Goal: Navigation & Orientation: Find specific page/section

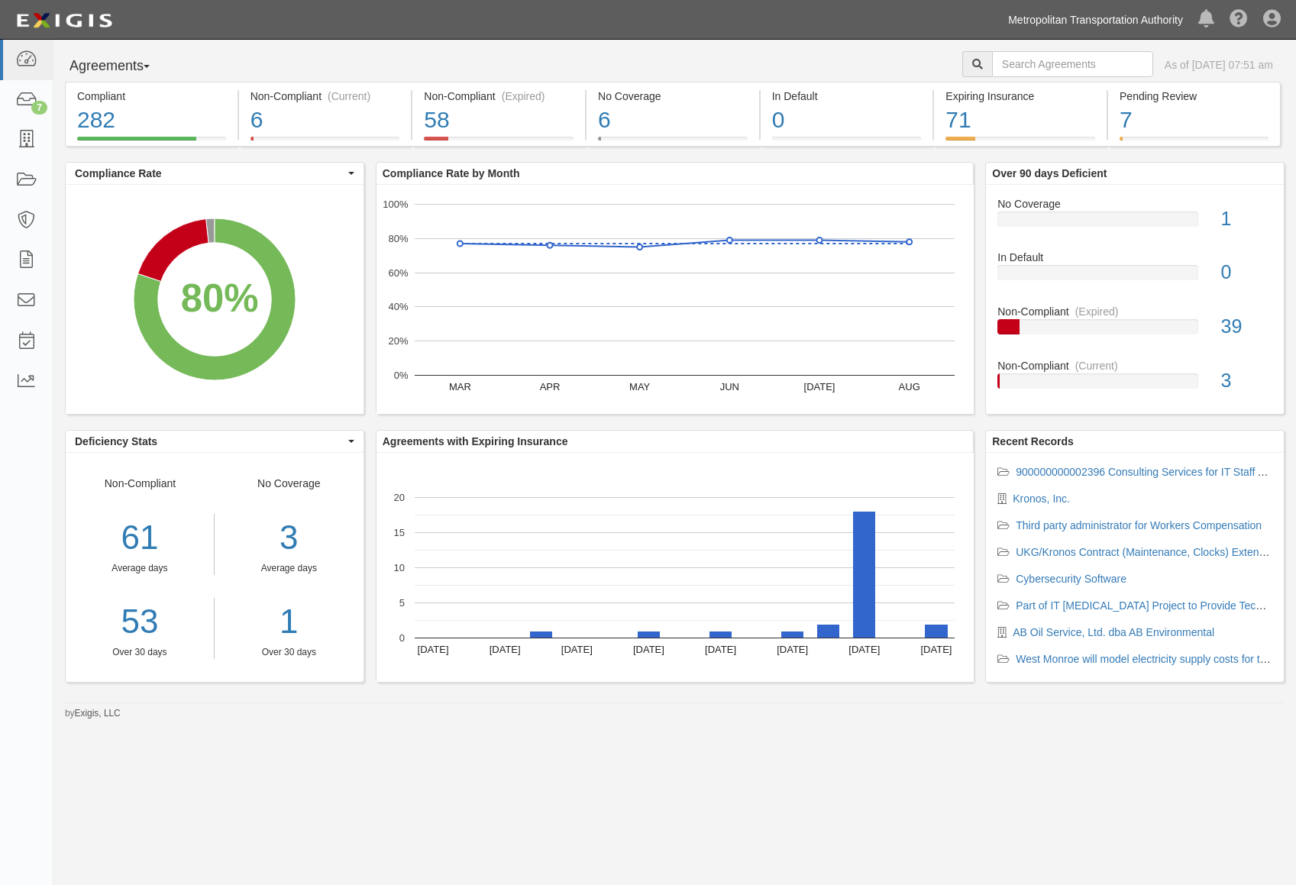
click at [1110, 13] on link "Metropolitan Transportation Authority" at bounding box center [1096, 20] width 190 height 31
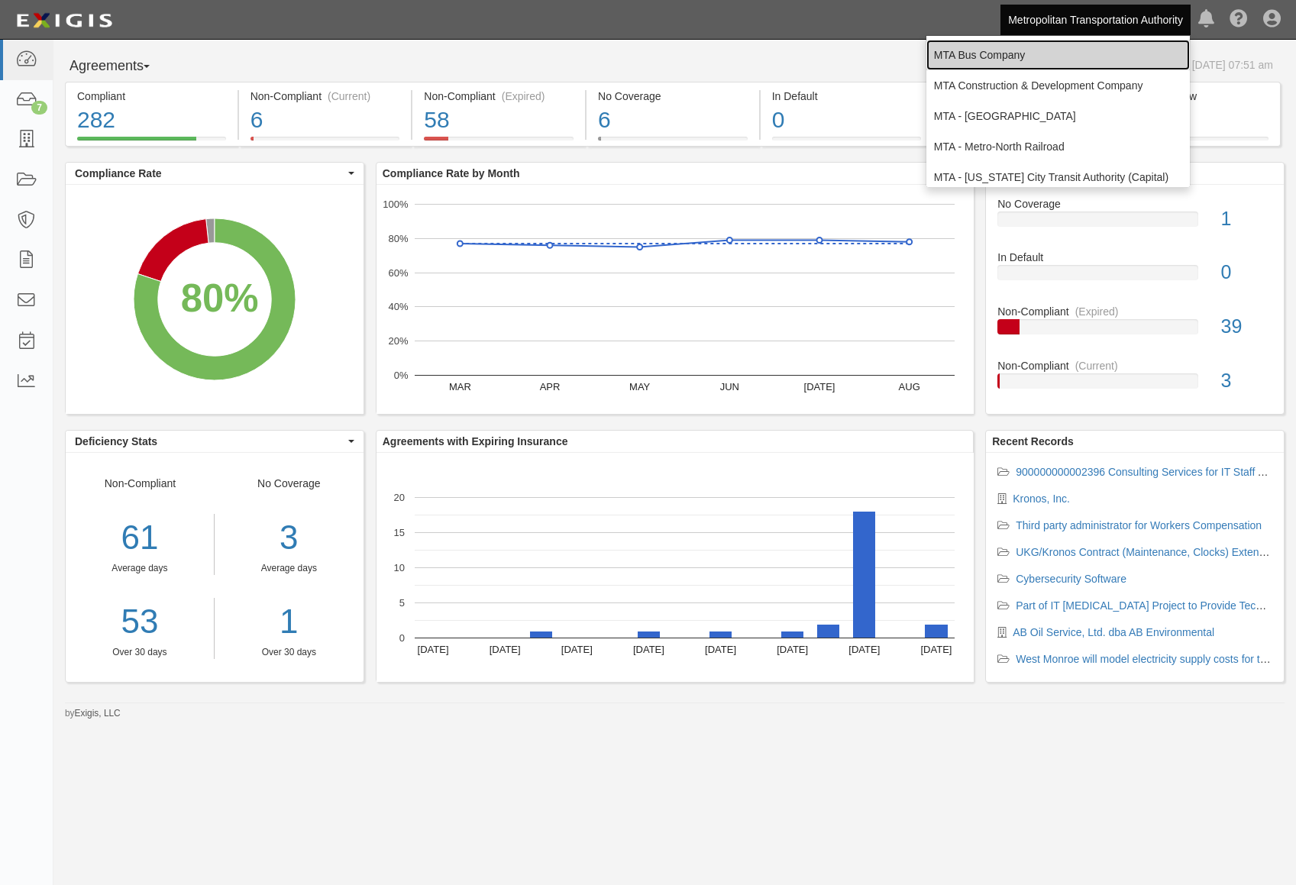
click at [1027, 64] on link "MTA Bus Company" at bounding box center [1059, 55] width 264 height 31
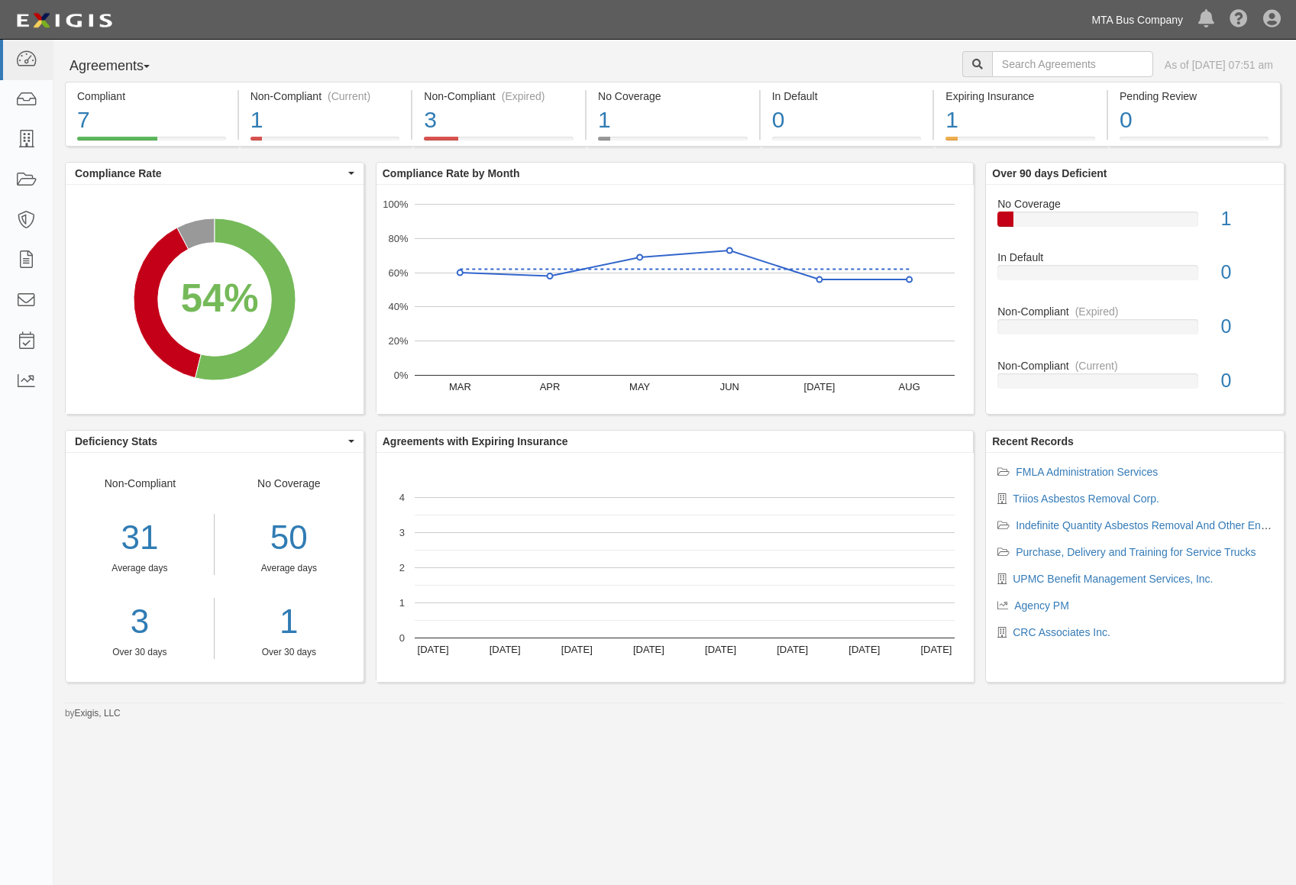
click at [1128, 16] on link "MTA Bus Company" at bounding box center [1137, 20] width 107 height 31
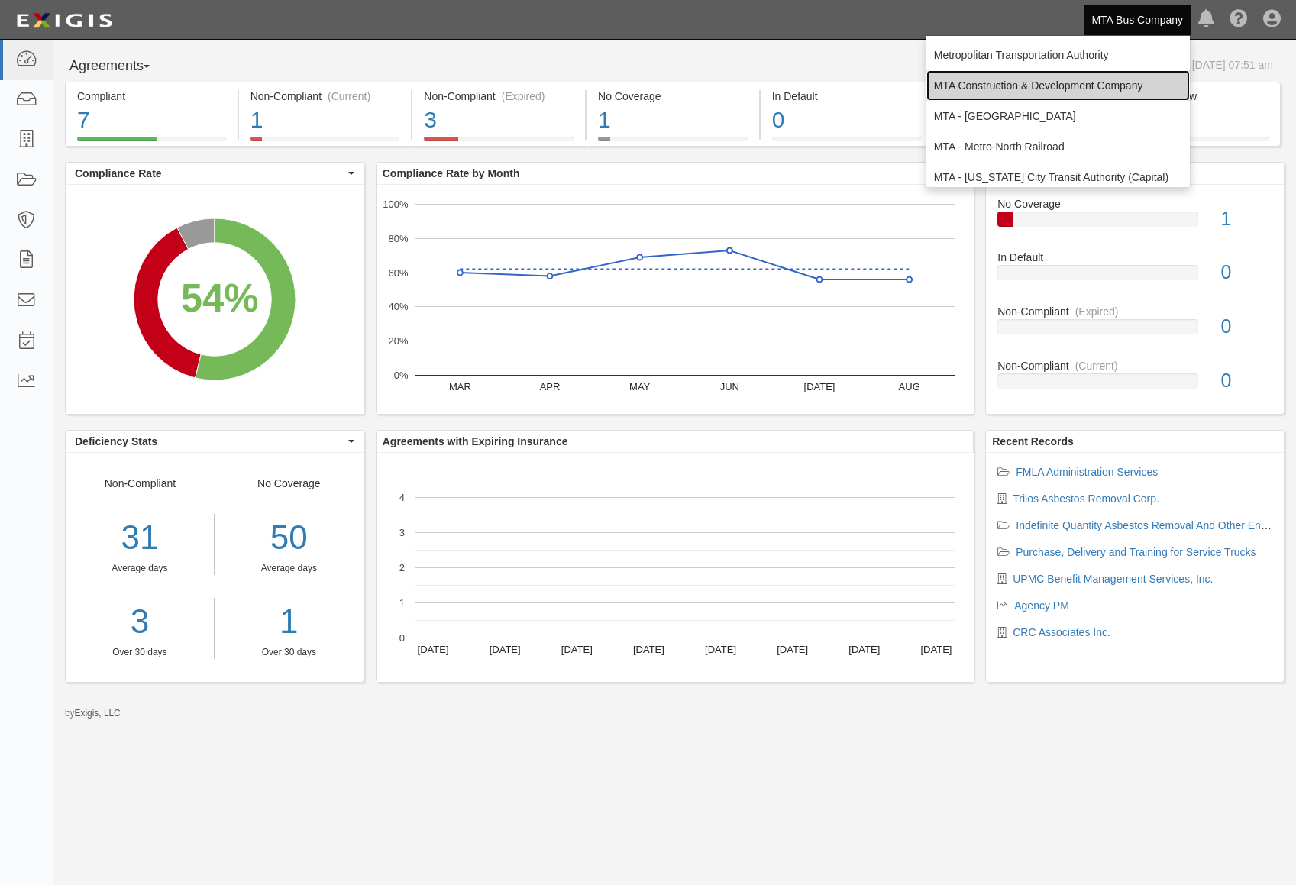
click at [1108, 77] on link "MTA Construction & Development Company" at bounding box center [1059, 85] width 264 height 31
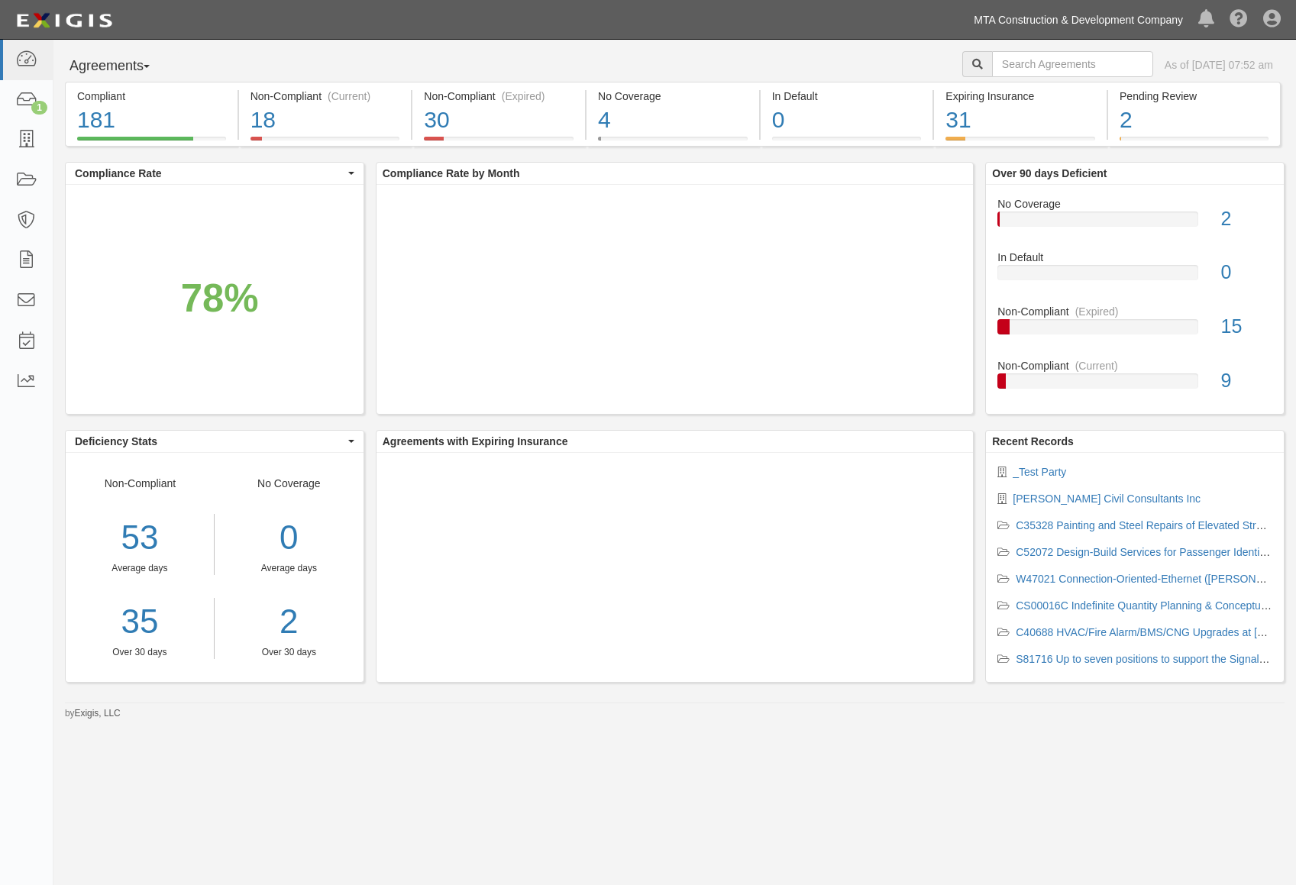
click at [1095, 18] on link "MTA Construction & Development Company" at bounding box center [1078, 20] width 225 height 31
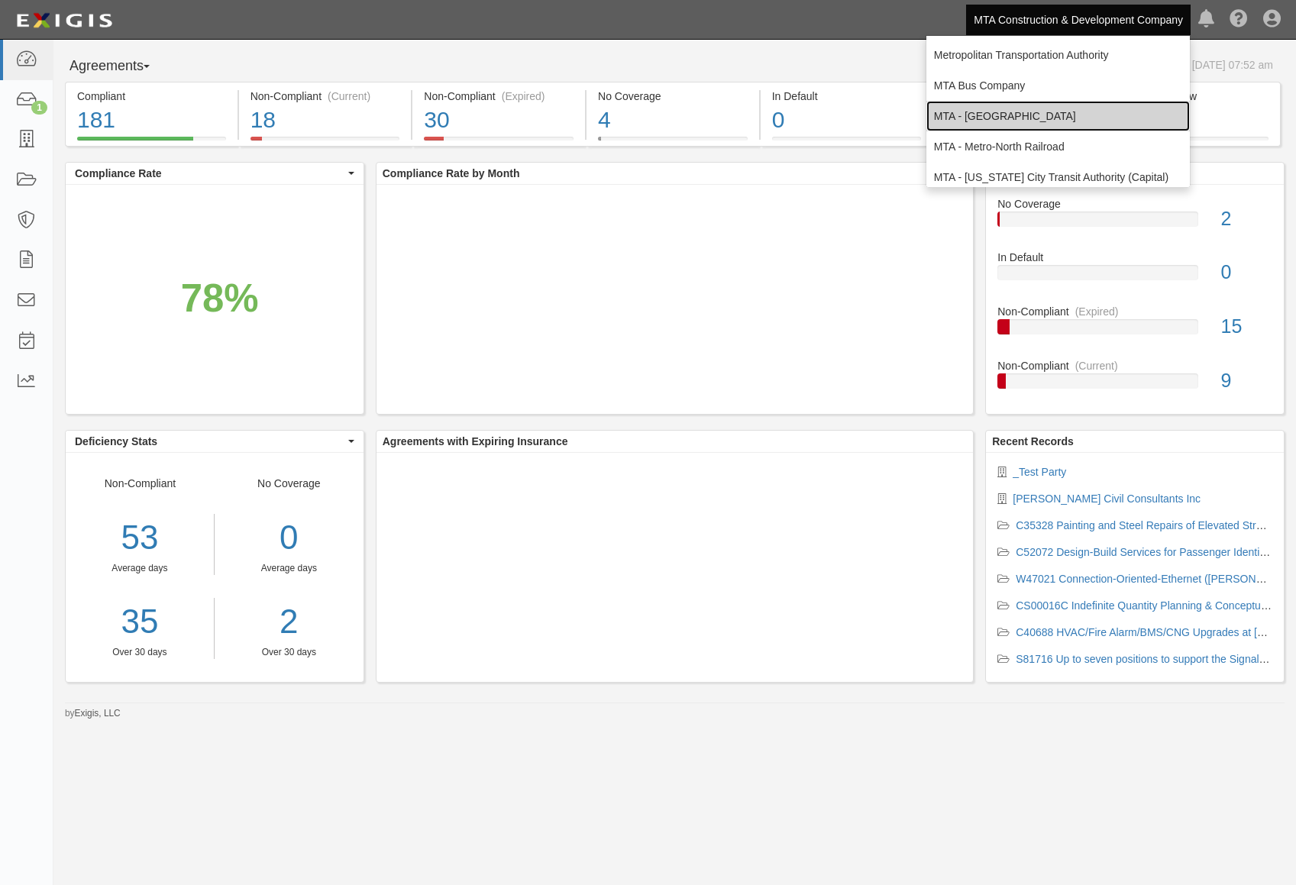
click at [1036, 118] on link "MTA - [GEOGRAPHIC_DATA]" at bounding box center [1059, 116] width 264 height 31
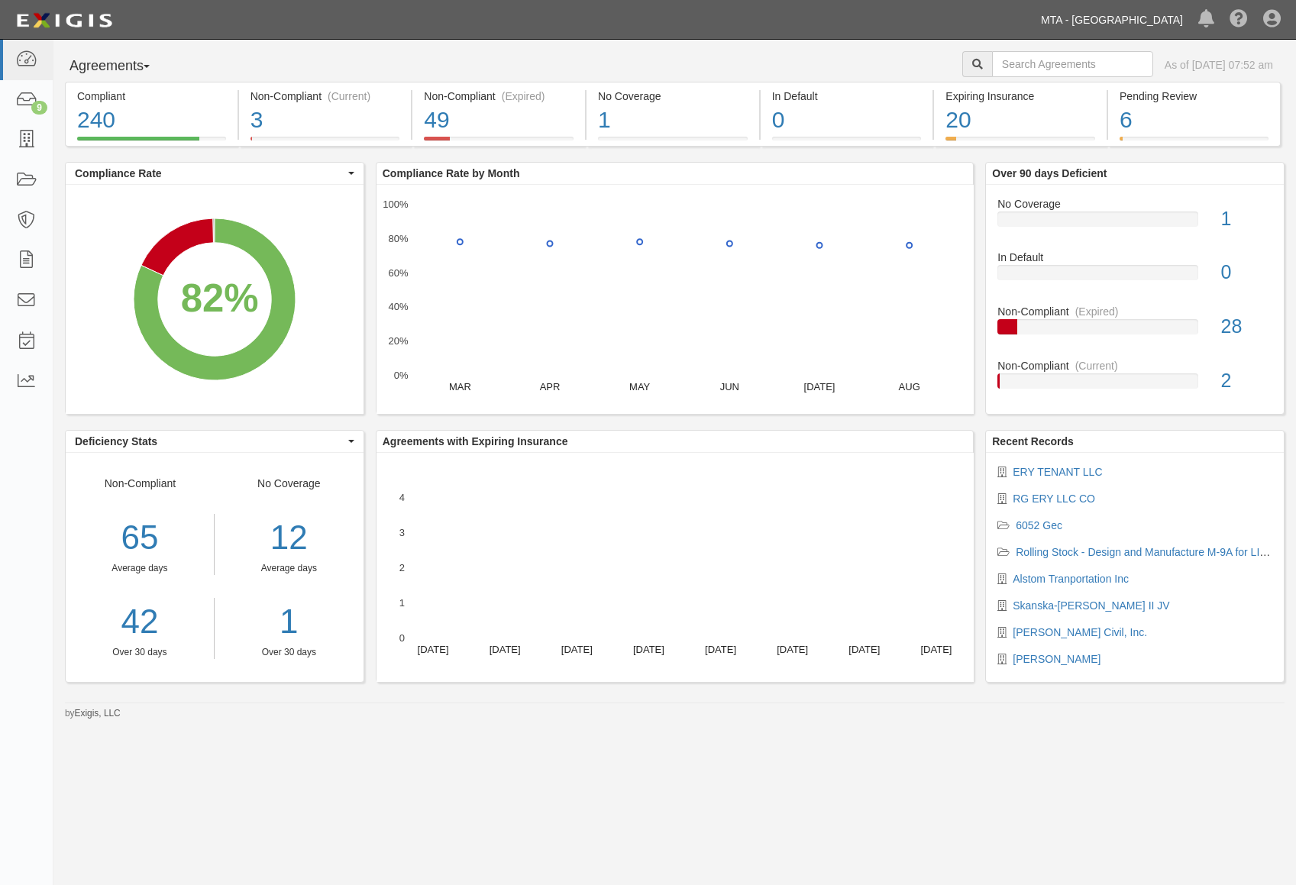
click at [1157, 14] on link "MTA - [GEOGRAPHIC_DATA]" at bounding box center [1112, 20] width 157 height 31
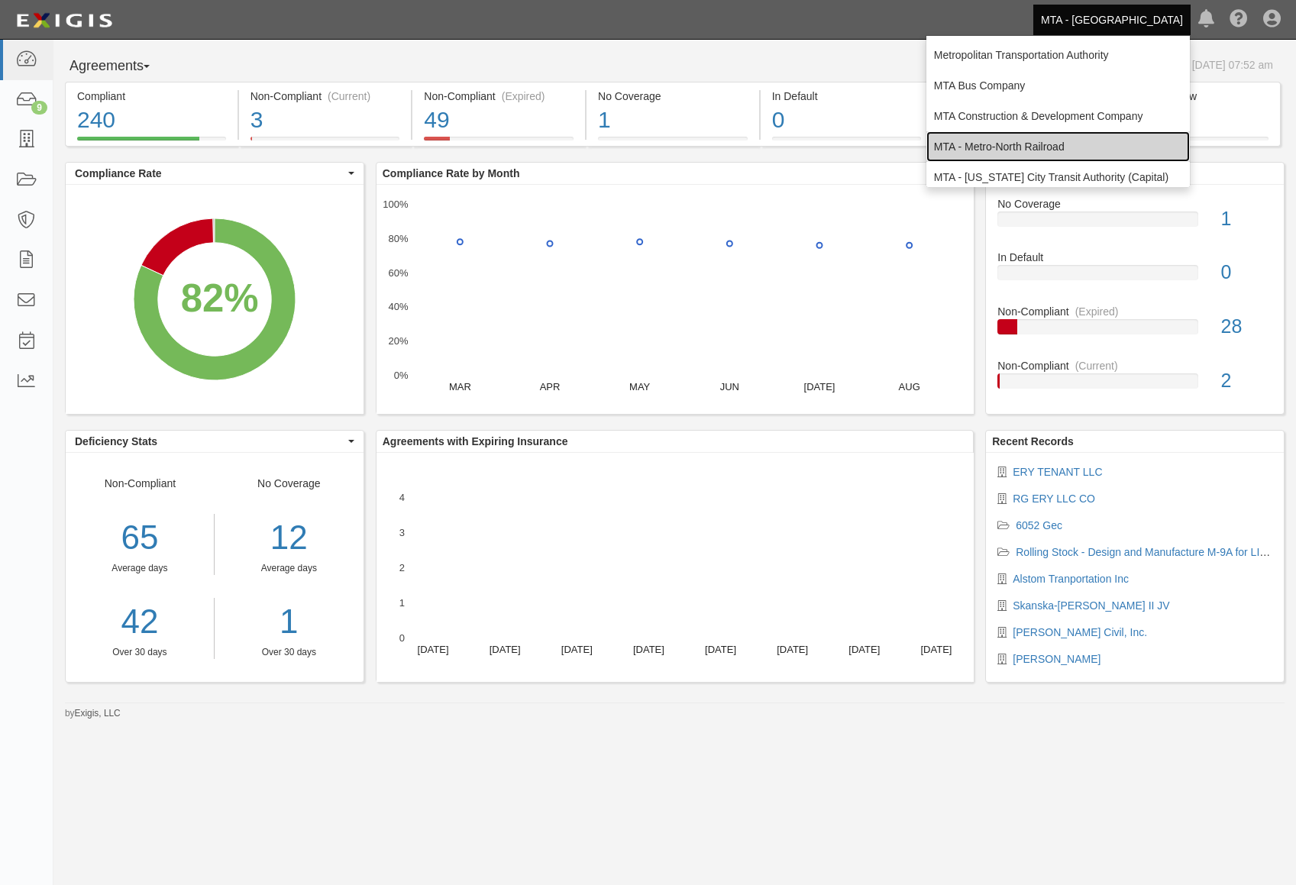
click at [1081, 143] on link "MTA - Metro-North Railroad" at bounding box center [1059, 146] width 264 height 31
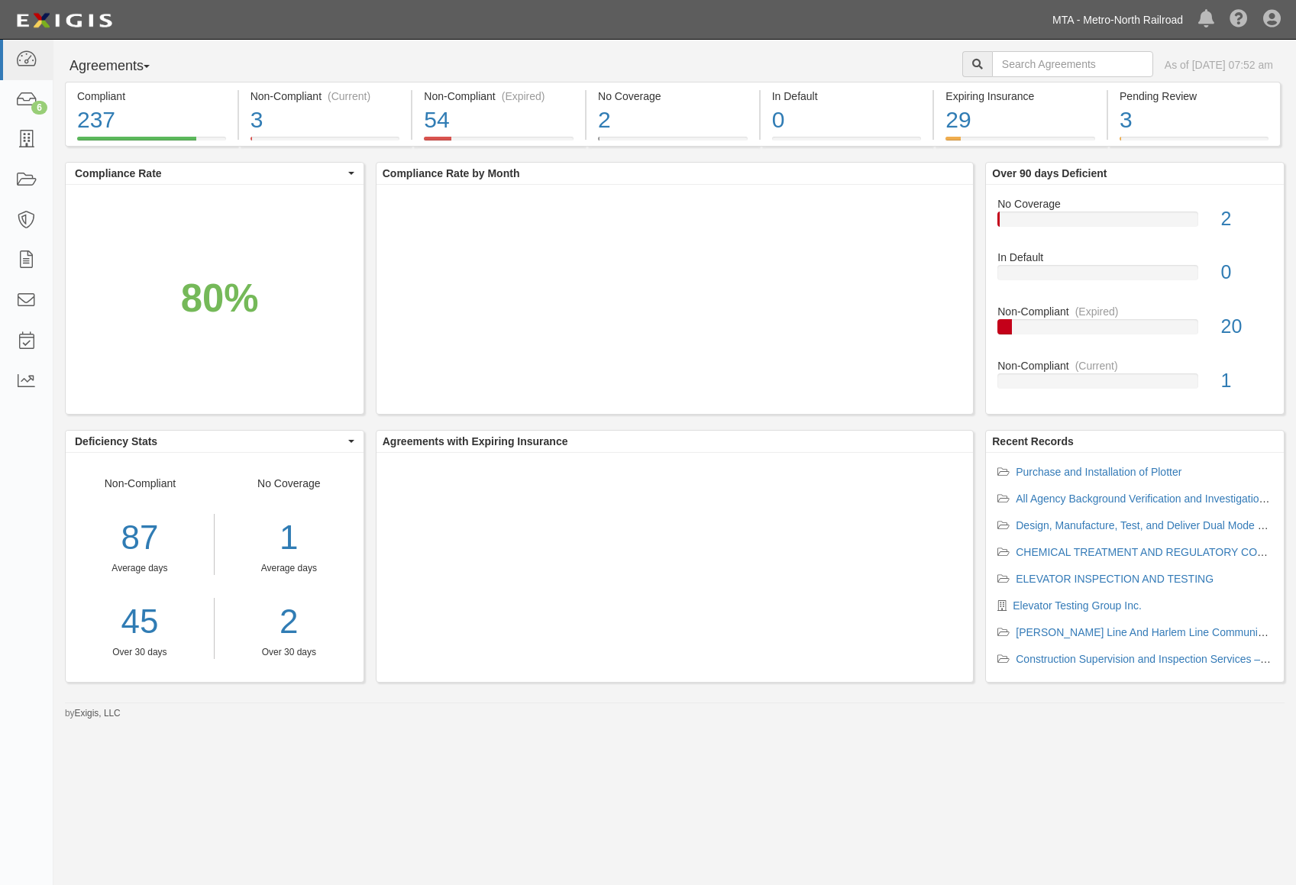
click at [1091, 24] on link "MTA - Metro-North Railroad" at bounding box center [1118, 20] width 146 height 31
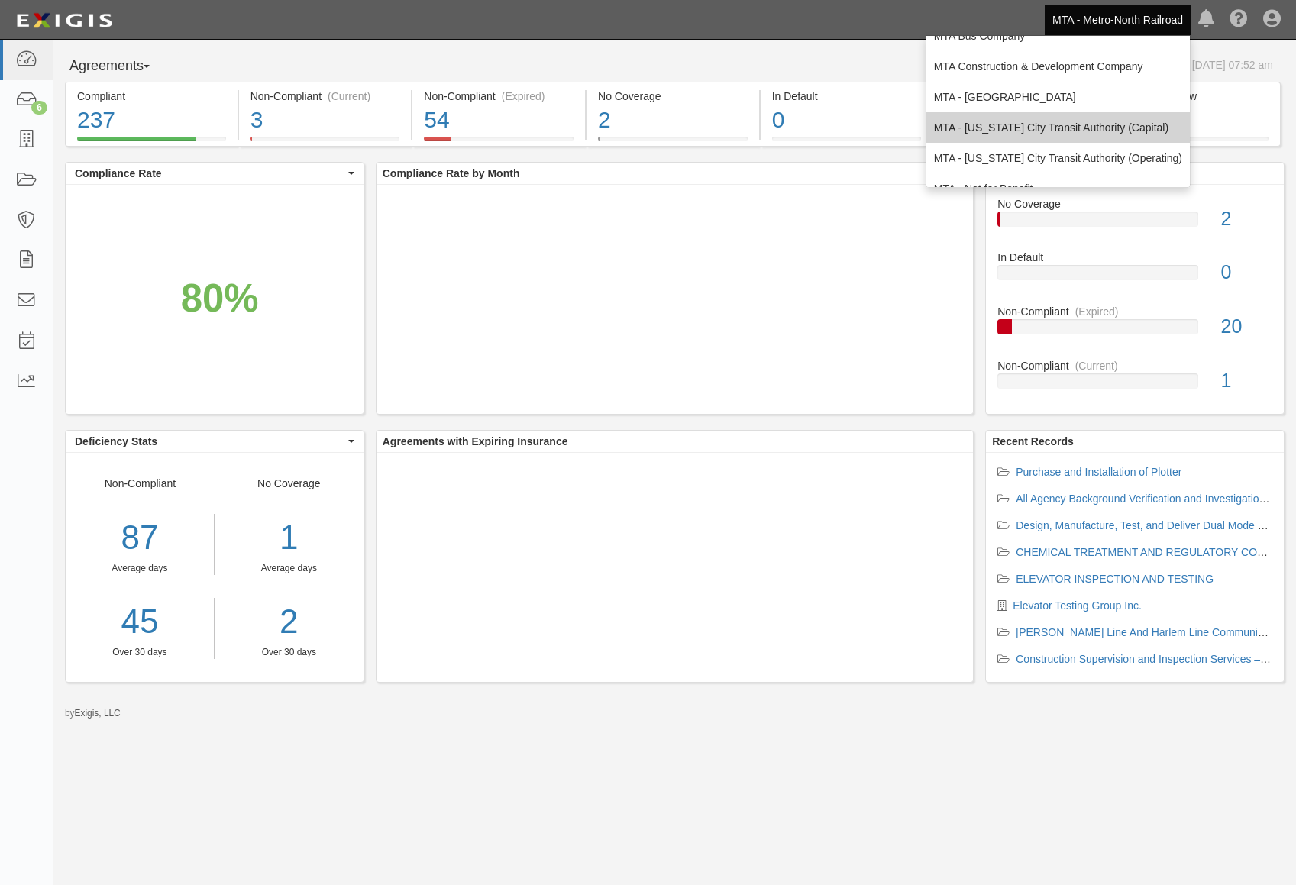
scroll to position [101, 0]
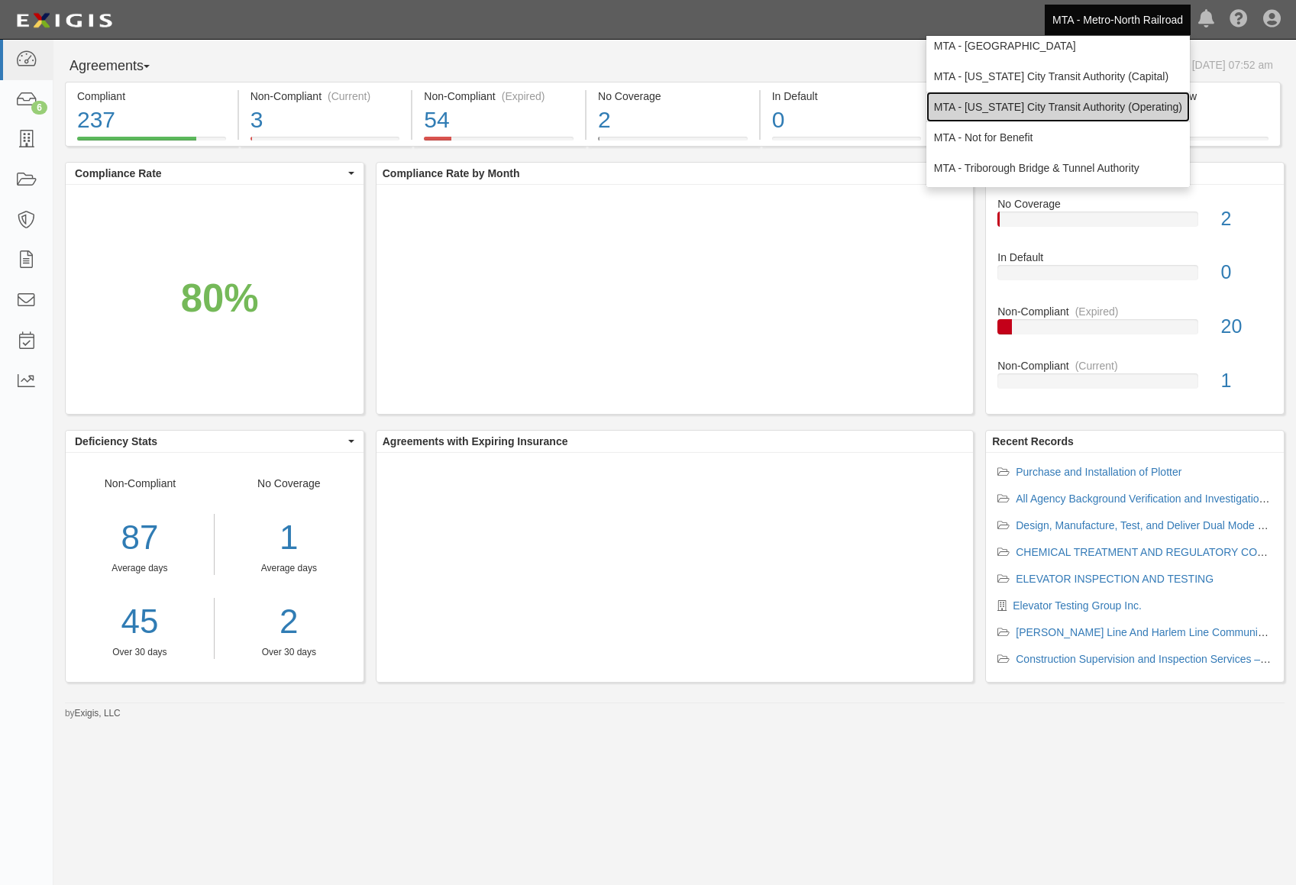
click at [1109, 107] on link "MTA - [US_STATE] City Transit Authority (Operating)" at bounding box center [1059, 107] width 264 height 31
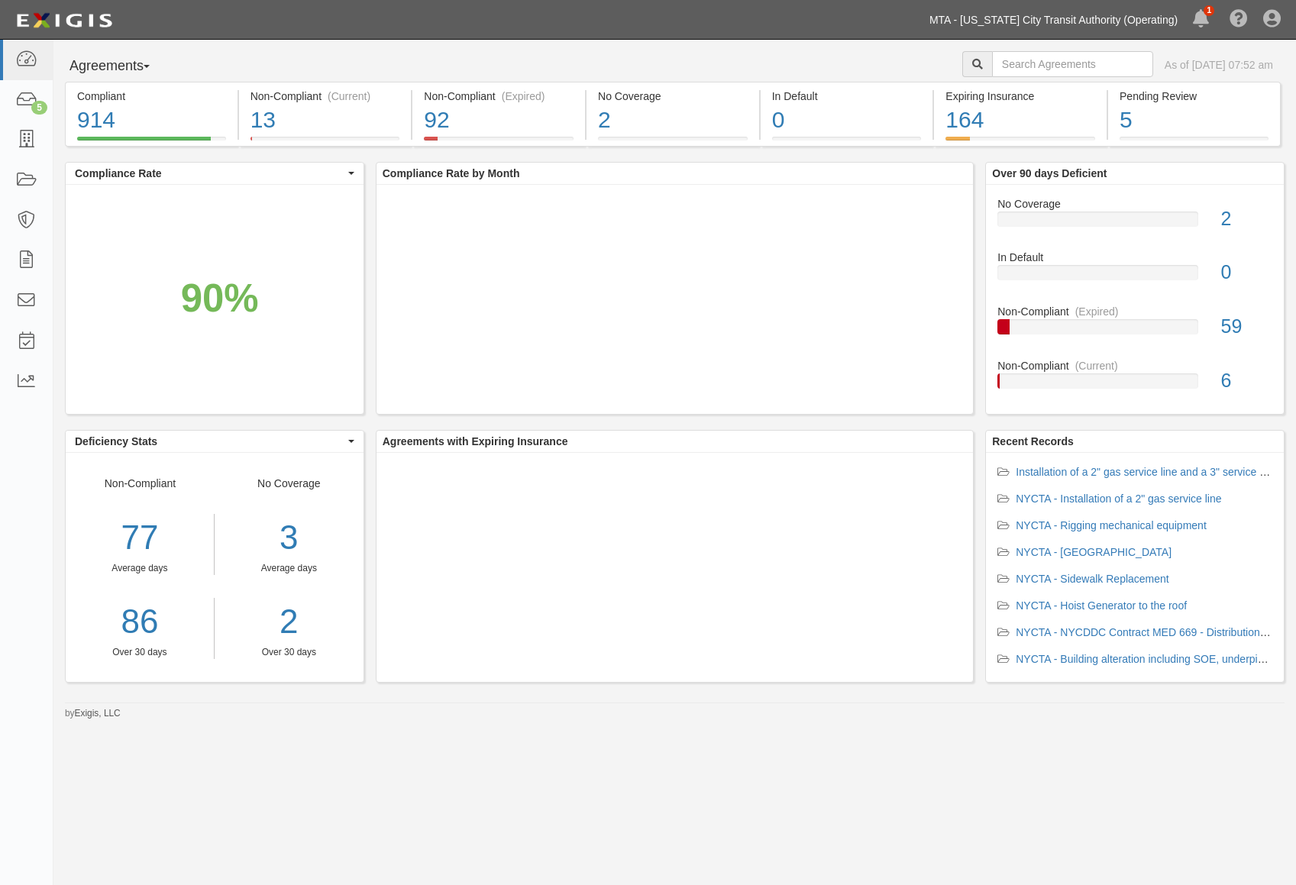
click at [1081, 15] on link "MTA - [US_STATE] City Transit Authority (Operating)" at bounding box center [1054, 20] width 264 height 31
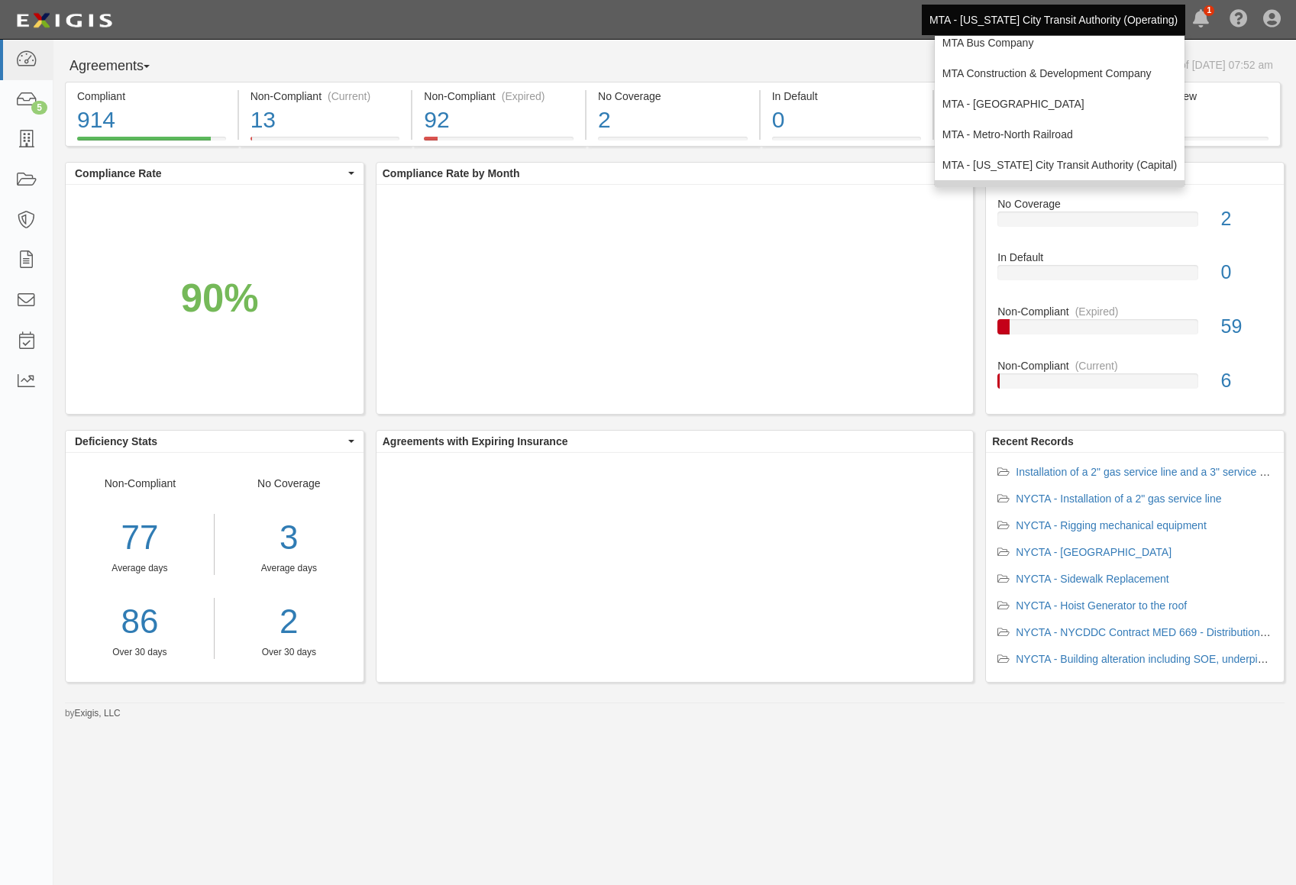
scroll to position [101, 0]
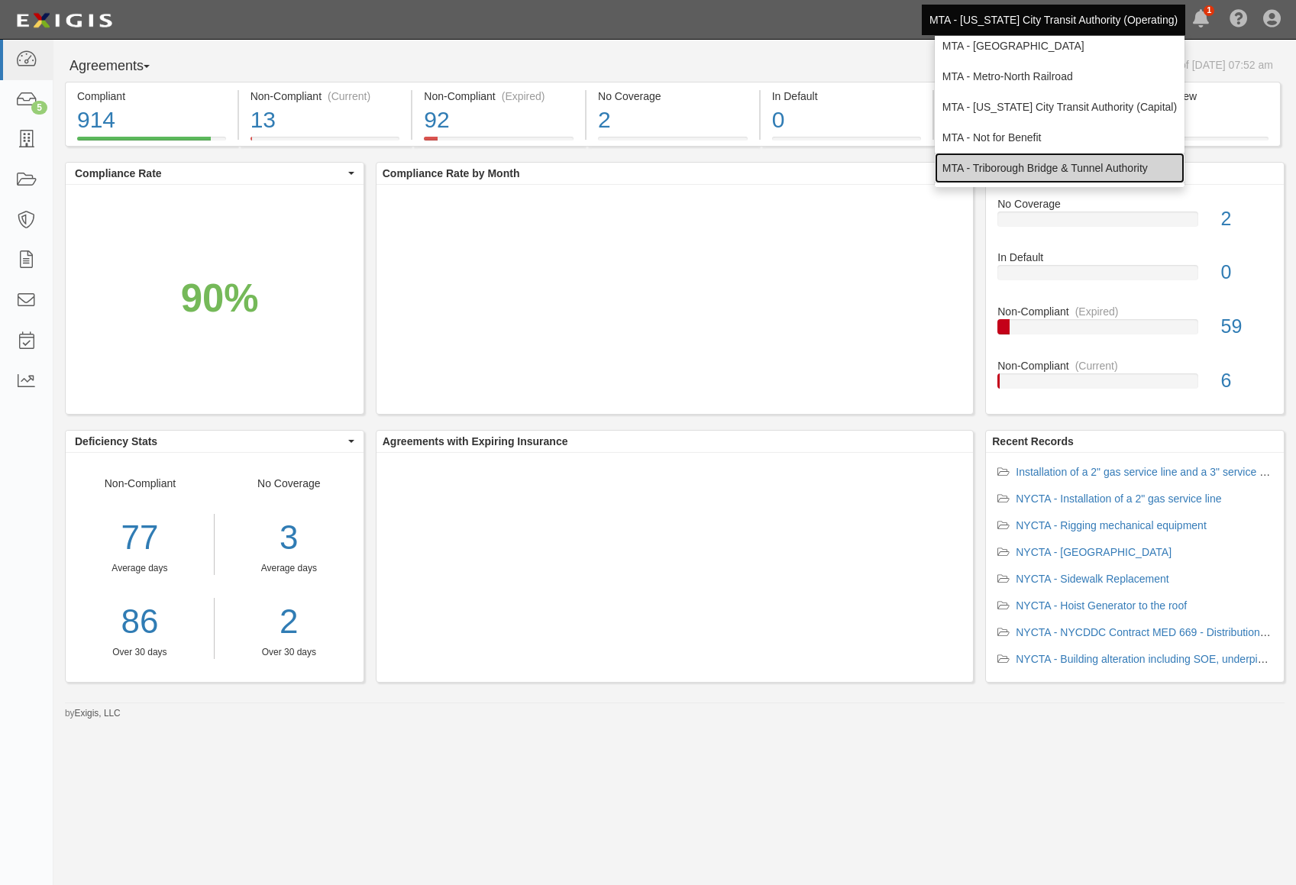
click at [1037, 168] on link "MTA - Triborough Bridge & Tunnel Authority" at bounding box center [1060, 168] width 250 height 31
